Goal: Task Accomplishment & Management: Use online tool/utility

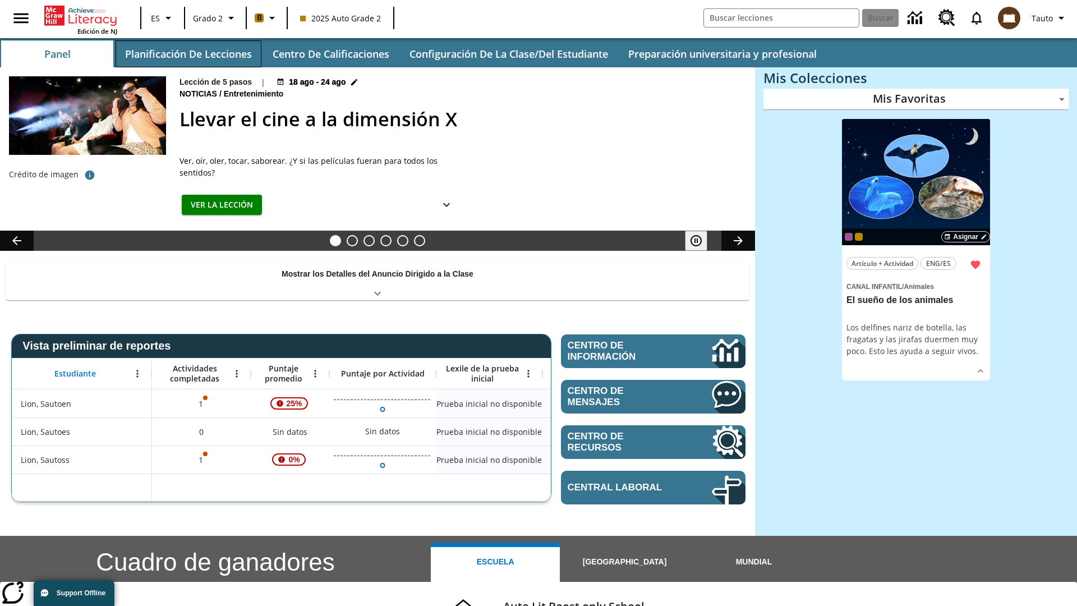
click at [188, 54] on button "Planificación de lecciones" at bounding box center [189, 53] width 146 height 27
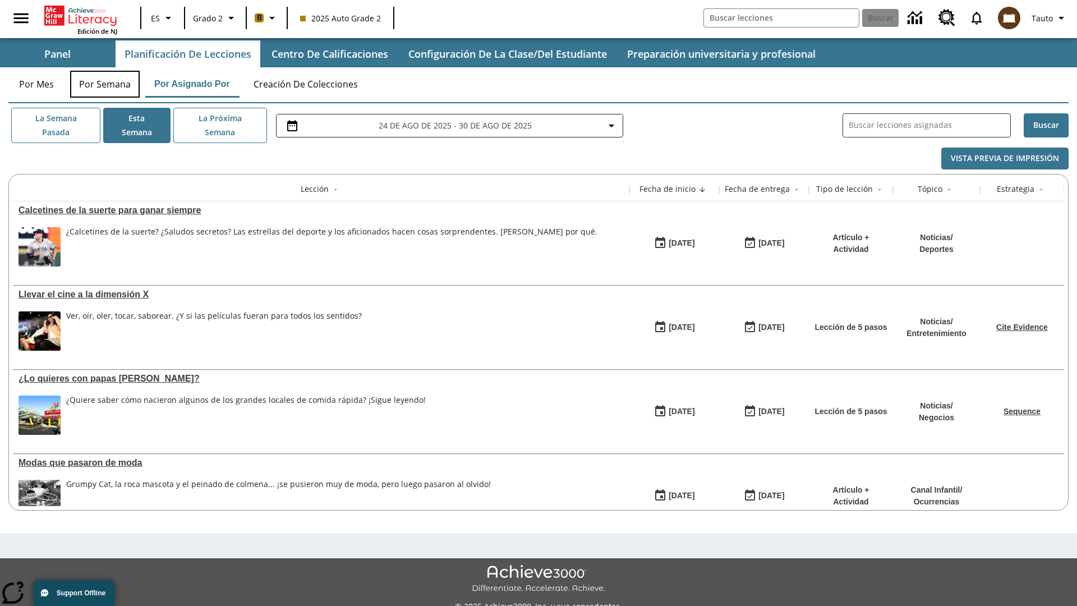
click at [105, 84] on button "Por semana" at bounding box center [105, 84] width 70 height 27
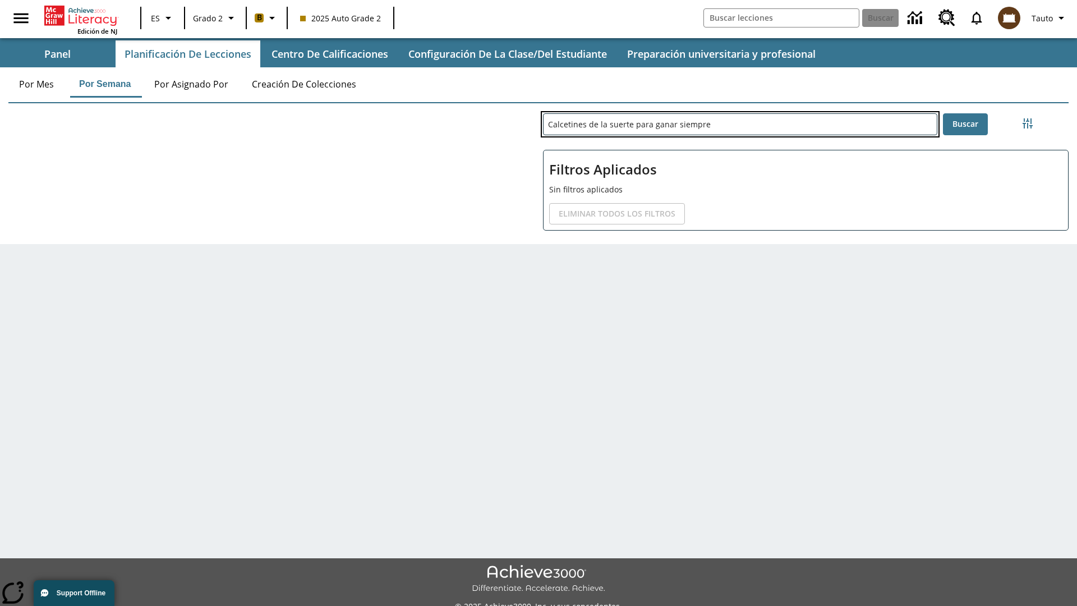
type input "Calcetines de la suerte para ganar siempre"
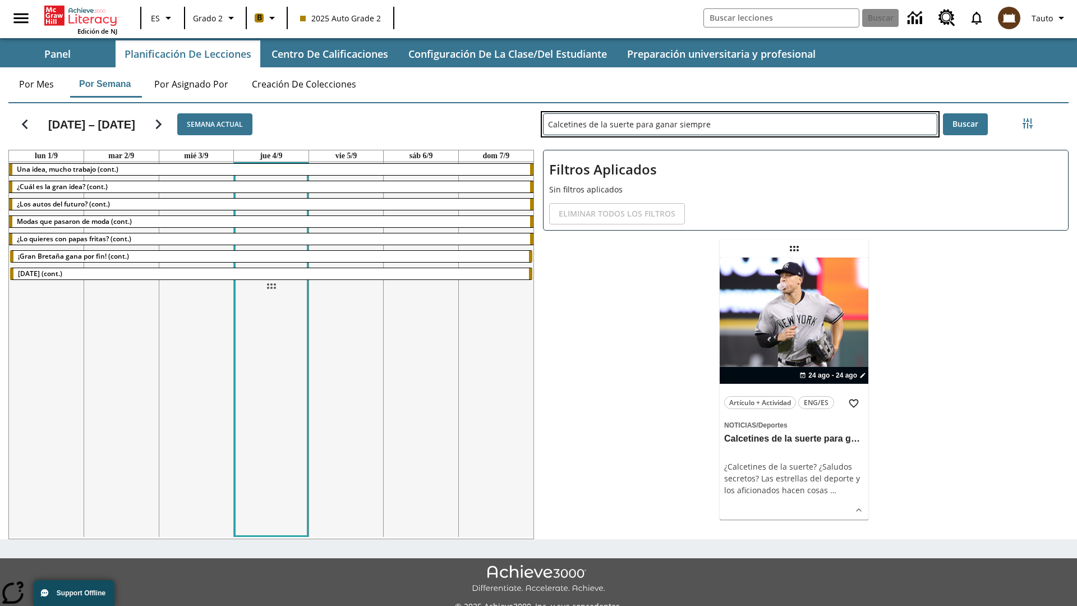
drag, startPoint x: 794, startPoint y: 249, endPoint x: 271, endPoint y: 286, distance: 524.2
click at [271, 286] on div "[DATE] – [DATE] Semana actual [DATE] [DATE] [DATE] [DATE] [DATE] [DATE] [DATE] …" at bounding box center [533, 319] width 1069 height 440
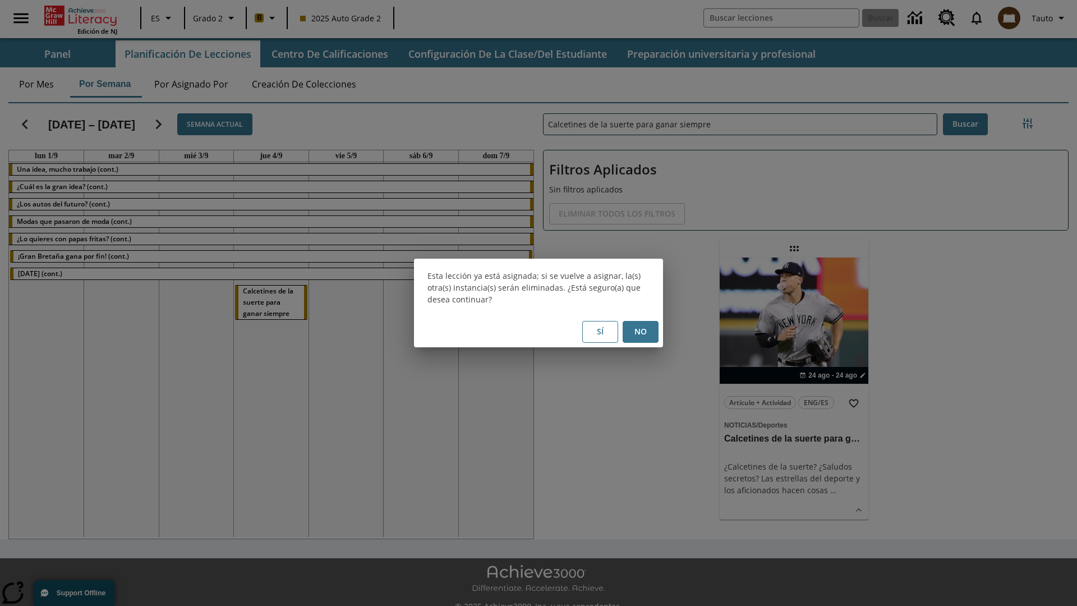
click at [641, 332] on button "No" at bounding box center [641, 332] width 36 height 22
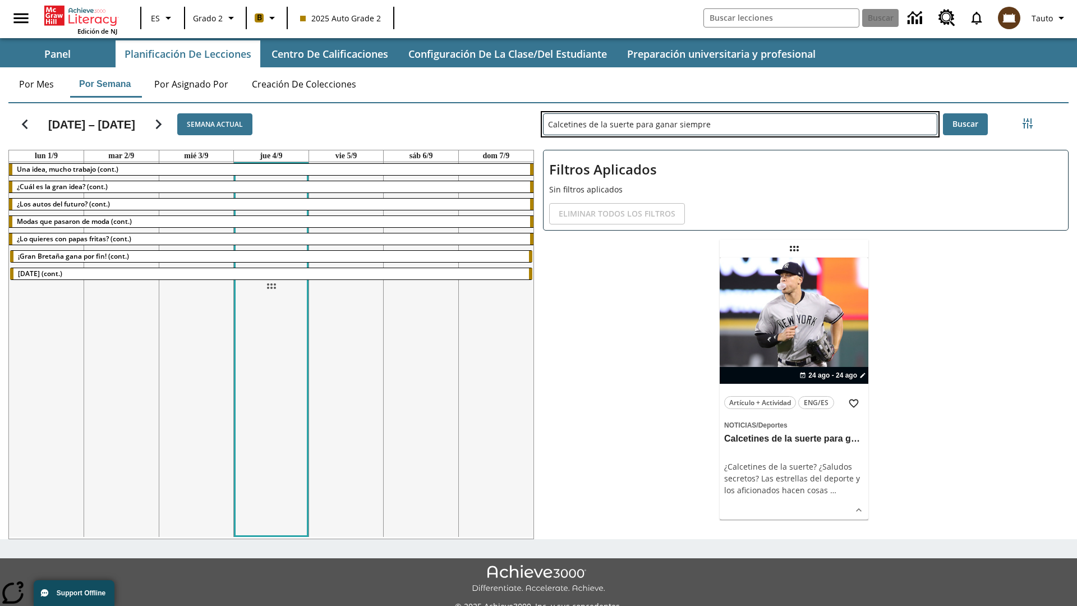
drag, startPoint x: 794, startPoint y: 249, endPoint x: 271, endPoint y: 286, distance: 524.2
click at [271, 286] on div "[DATE] – [DATE] Semana actual [DATE] [DATE] [DATE] [DATE] [DATE] [DATE] [DATE] …" at bounding box center [533, 319] width 1069 height 440
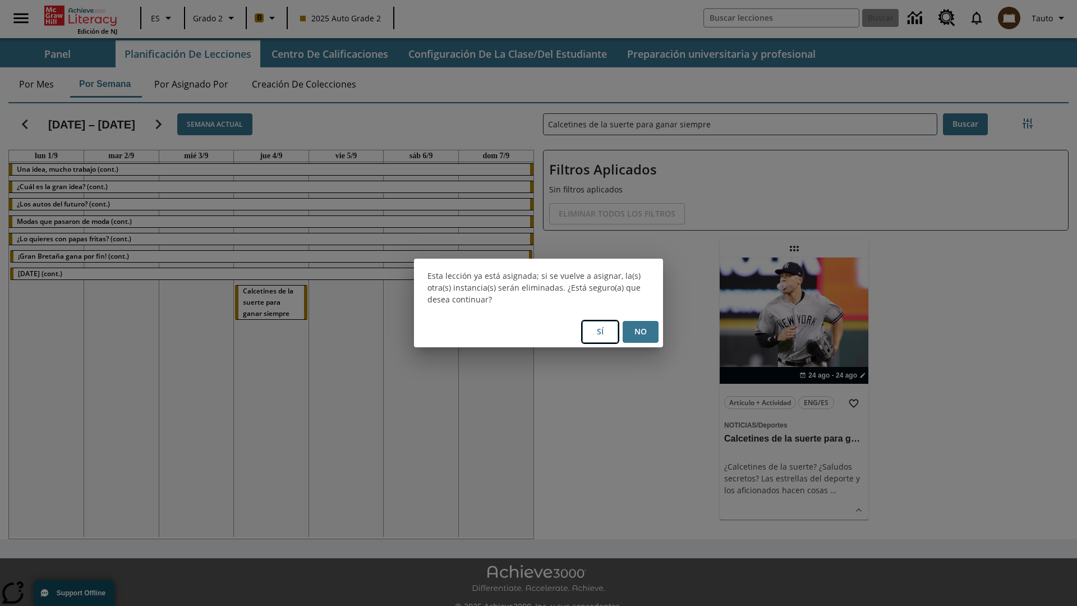
click at [600, 332] on button "Sí" at bounding box center [600, 332] width 36 height 22
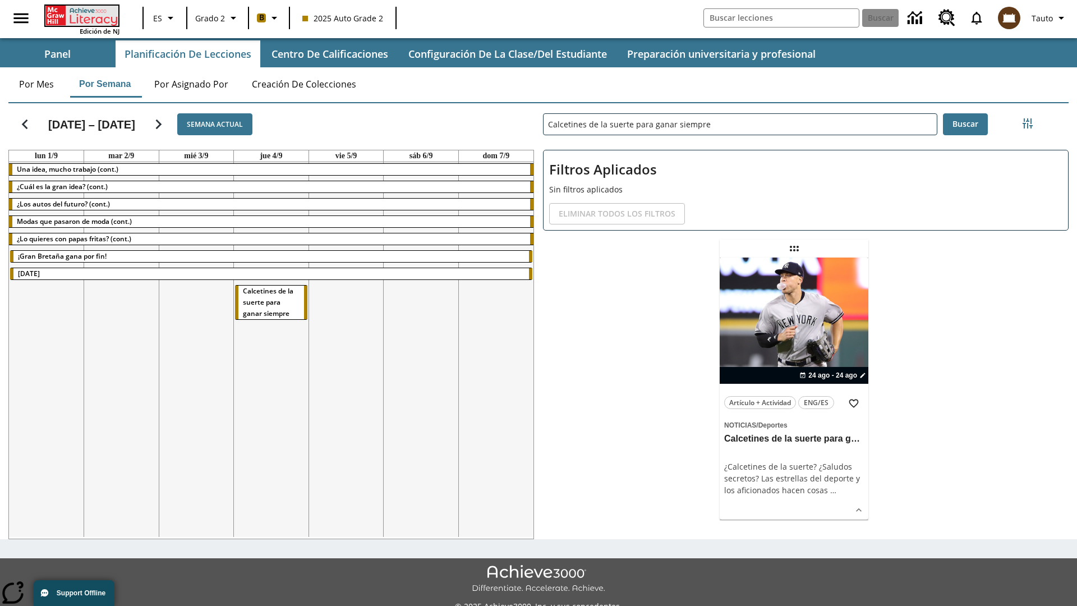
click at [81, 15] on icon "Portada" at bounding box center [82, 16] width 75 height 20
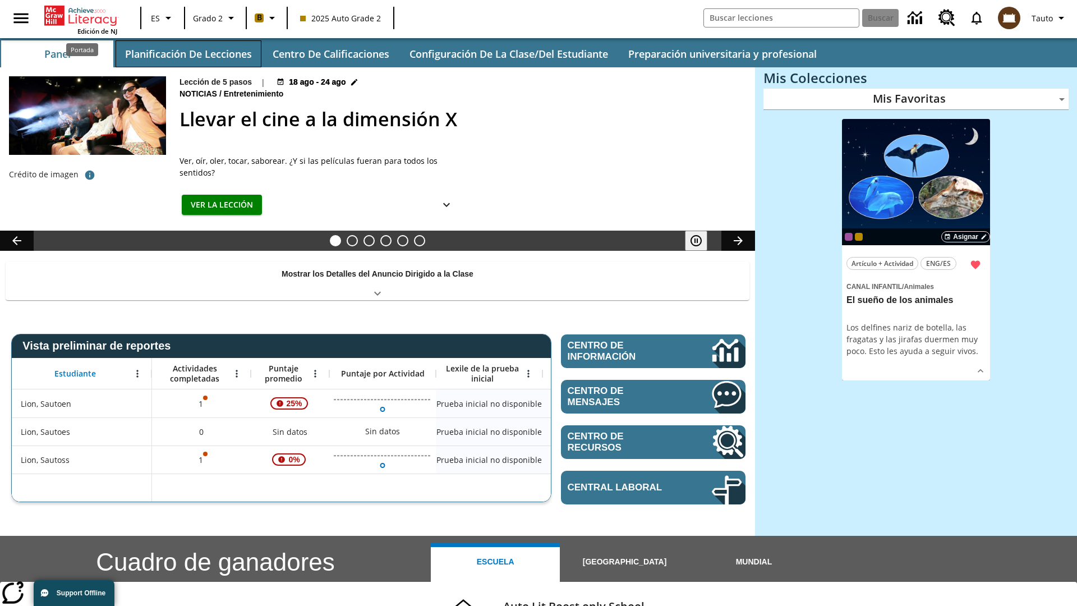
click at [188, 54] on button "Planificación de lecciones" at bounding box center [189, 53] width 146 height 27
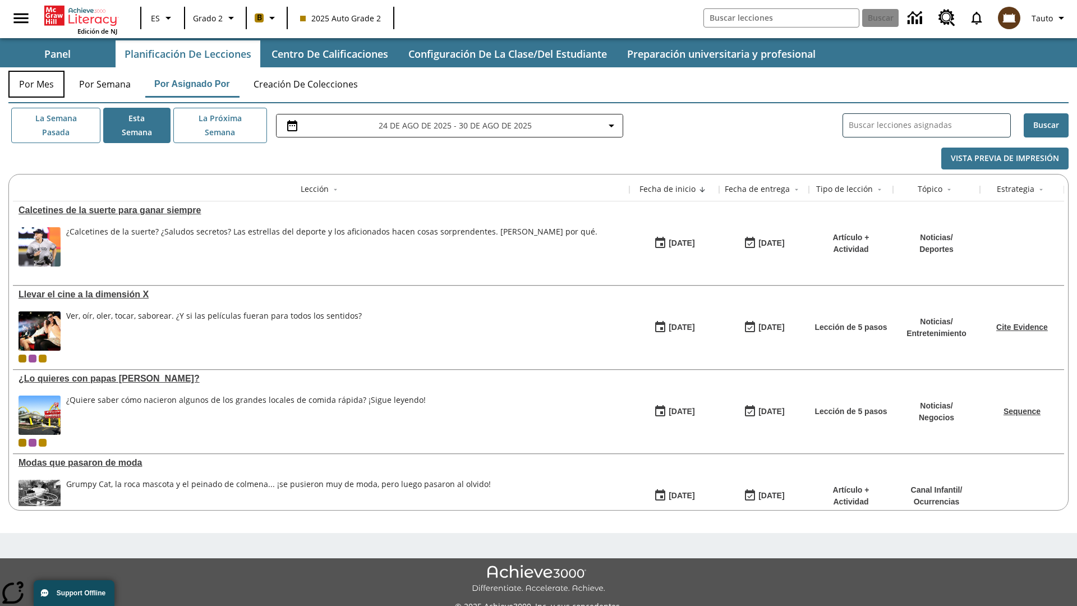
click at [36, 84] on button "Por mes" at bounding box center [36, 84] width 56 height 27
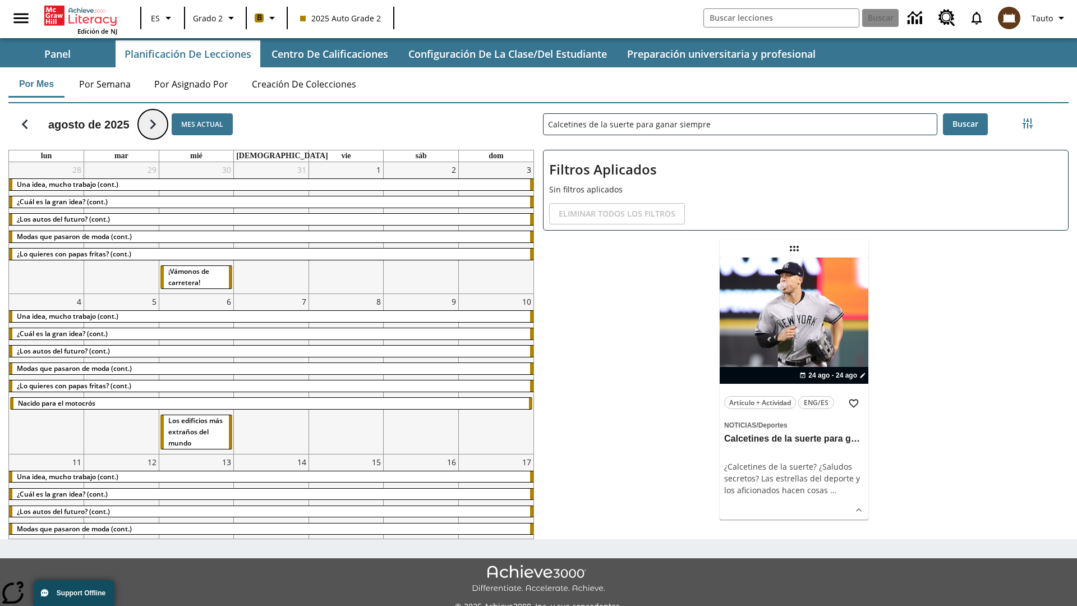
click at [153, 124] on icon "Seguir" at bounding box center [153, 124] width 20 height 20
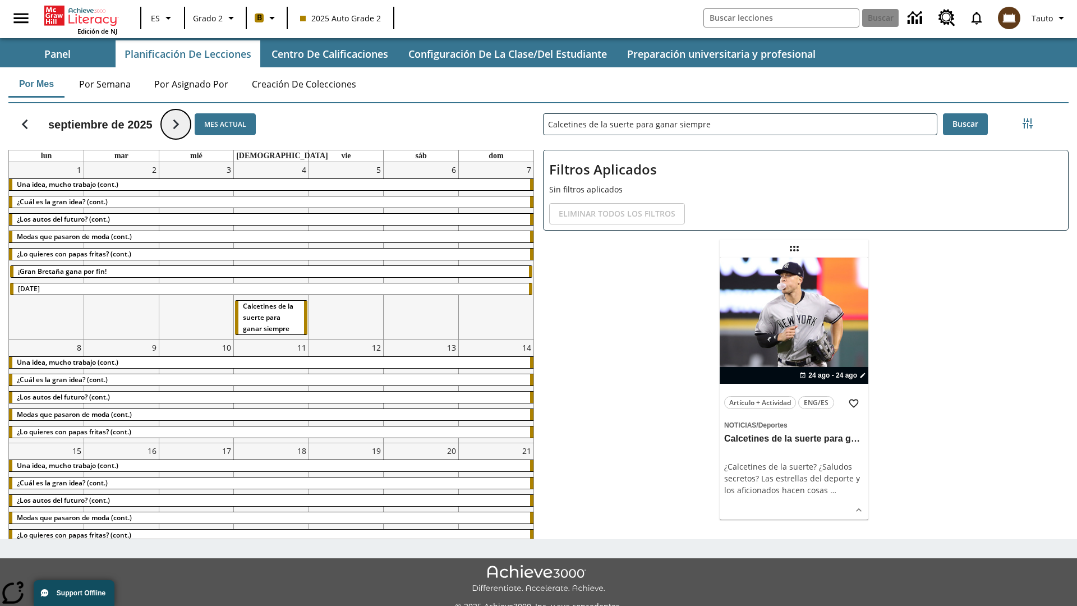
click at [181, 124] on icon "Seguir" at bounding box center [176, 124] width 20 height 20
